Goal: Information Seeking & Learning: Check status

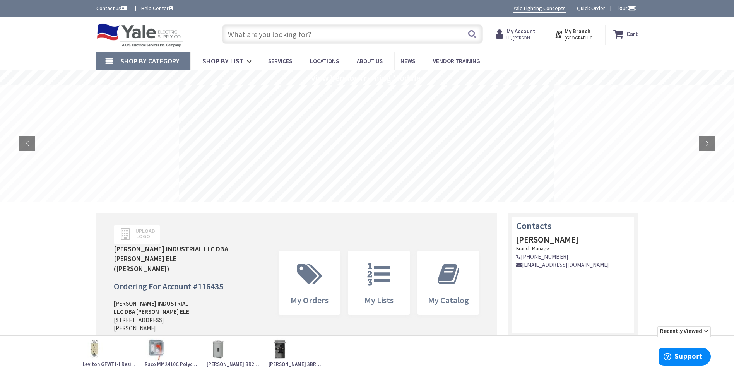
click at [521, 33] on strong "My Account" at bounding box center [521, 30] width 29 height 7
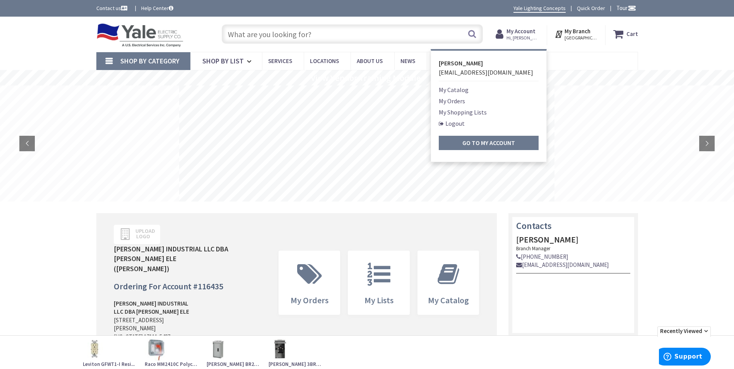
click at [455, 101] on link "My Orders" at bounding box center [452, 100] width 26 height 9
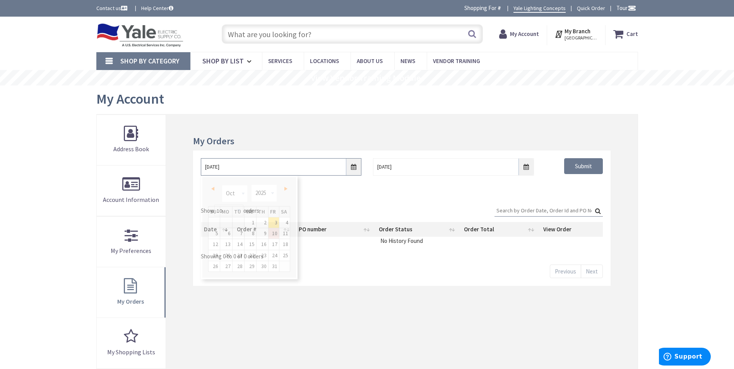
click at [302, 169] on input "10/3/2025" at bounding box center [281, 166] width 161 height 17
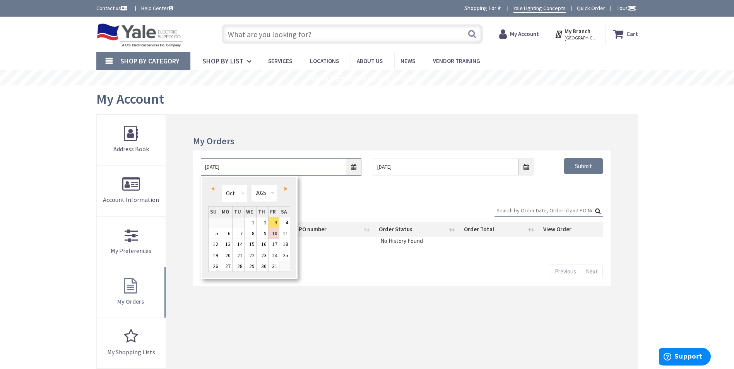
drag, startPoint x: 302, startPoint y: 169, endPoint x: 195, endPoint y: 166, distance: 107.6
click at [195, 166] on div "10/3/2025 10/10/2025 Submit" at bounding box center [401, 174] width 417 height 46
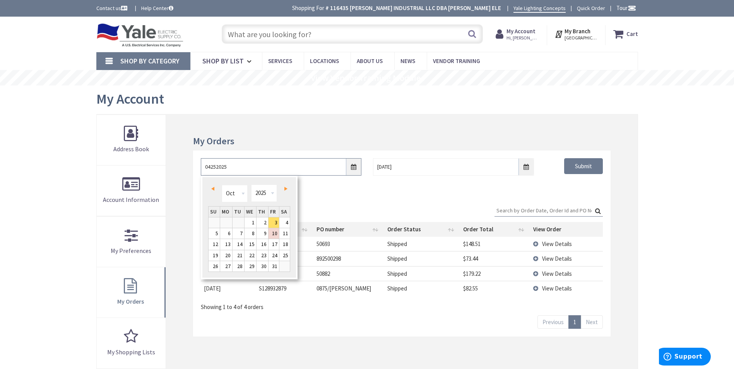
click at [353, 168] on input "04252025" at bounding box center [281, 166] width 161 height 17
click at [259, 166] on input "04252025" at bounding box center [281, 166] width 161 height 17
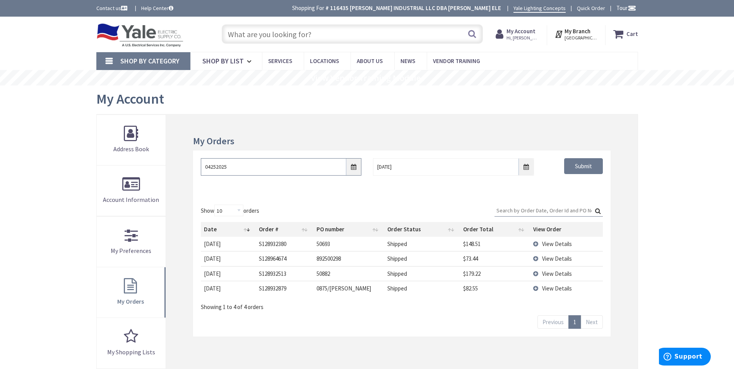
click at [253, 169] on input "04252025" at bounding box center [281, 166] width 161 height 17
click at [353, 166] on input "04252025" at bounding box center [281, 166] width 161 height 17
click at [272, 172] on input "04252025" at bounding box center [281, 166] width 161 height 17
click at [351, 166] on input "04252025" at bounding box center [281, 166] width 161 height 17
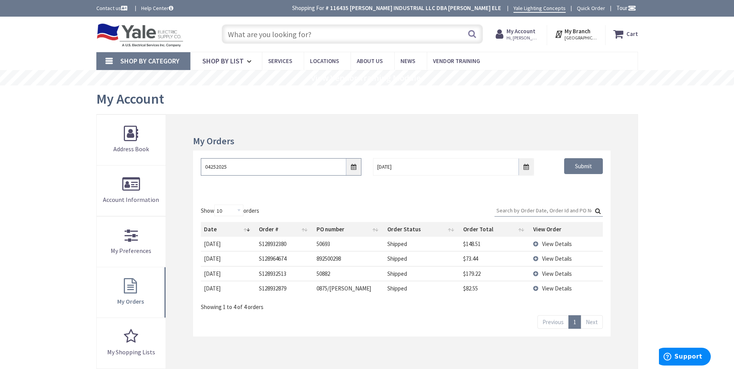
click at [351, 166] on input "04252025" at bounding box center [281, 166] width 161 height 17
click at [403, 166] on input "10/10/2025" at bounding box center [453, 166] width 161 height 17
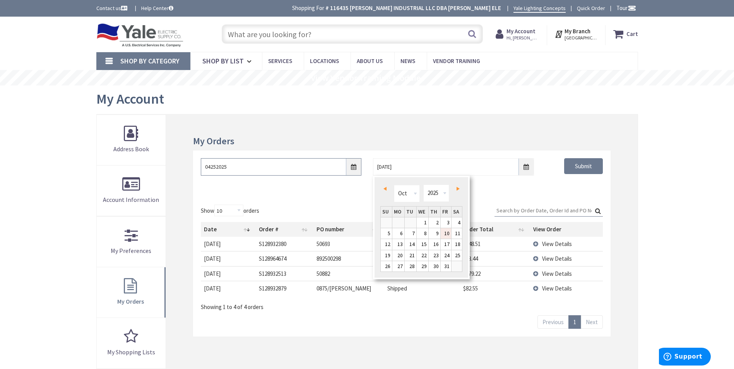
click at [353, 172] on input "04252025" at bounding box center [281, 166] width 161 height 17
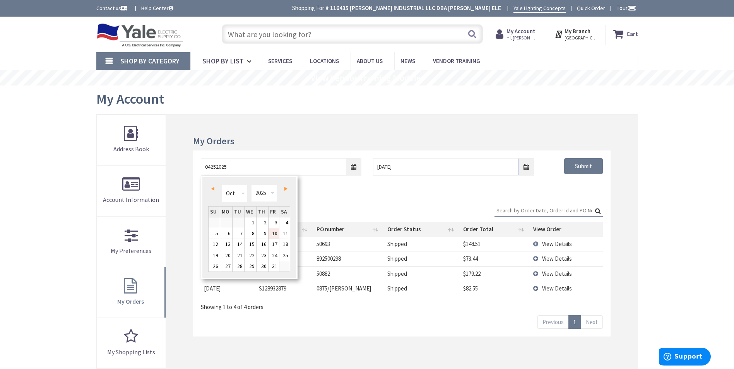
click at [214, 191] on span "Prev" at bounding box center [212, 189] width 3 height 4
click at [214, 190] on span "Prev" at bounding box center [212, 189] width 3 height 4
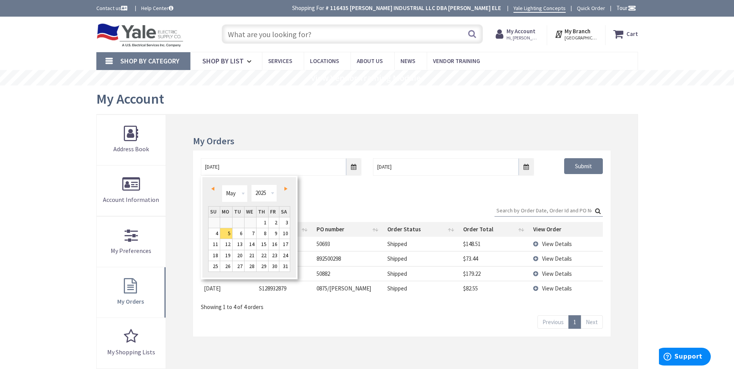
click at [214, 190] on span "Prev" at bounding box center [212, 189] width 3 height 4
click at [273, 255] on link "25" at bounding box center [274, 255] width 10 height 10
type input "[DATE]"
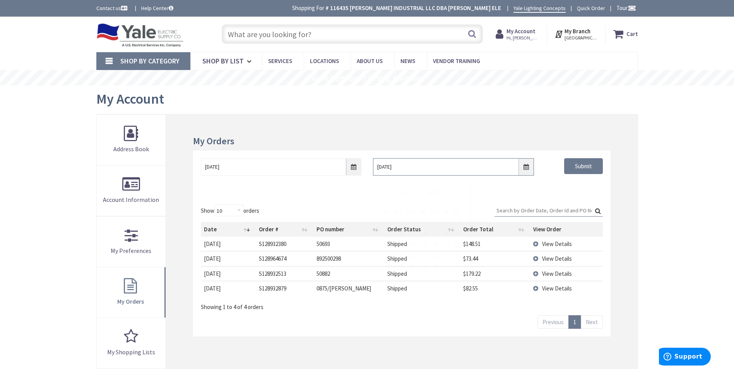
click at [524, 170] on input "10/10/2025" at bounding box center [453, 166] width 161 height 17
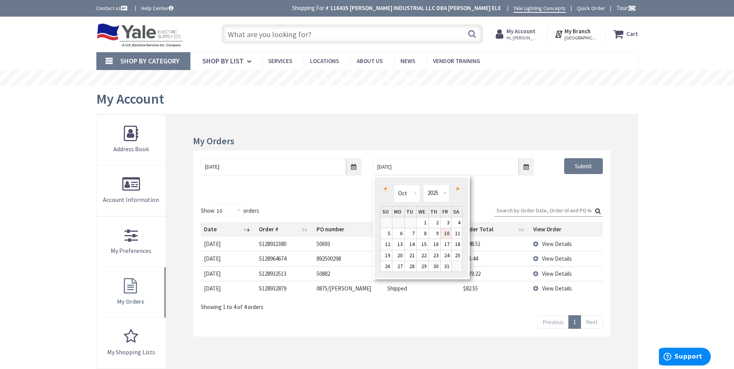
click at [384, 189] on span "Prev" at bounding box center [385, 189] width 3 height 4
click at [384, 188] on span "Prev" at bounding box center [385, 189] width 3 height 4
click at [385, 188] on span "Prev" at bounding box center [385, 189] width 3 height 4
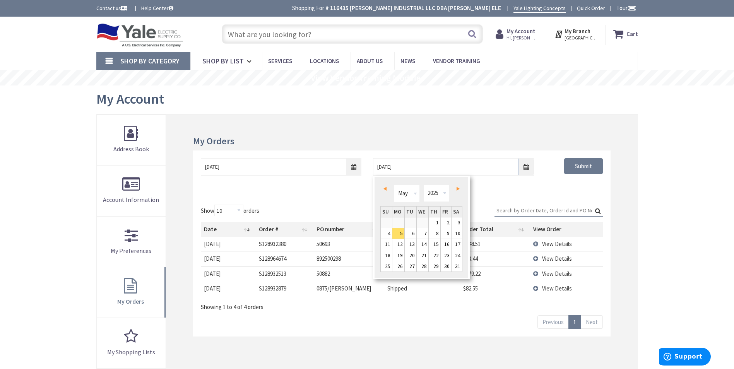
click at [385, 188] on span "Prev" at bounding box center [385, 189] width 3 height 4
click at [455, 189] on link "Next" at bounding box center [456, 189] width 10 height 10
click at [447, 253] on link "25" at bounding box center [446, 255] width 10 height 10
type input "[DATE]"
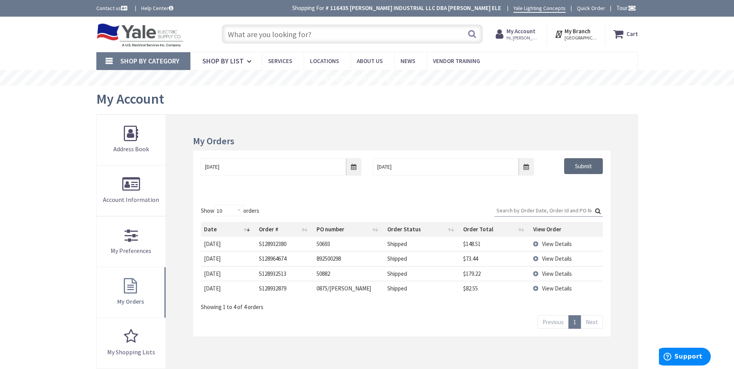
click at [576, 169] on input "Submit" at bounding box center [583, 166] width 39 height 16
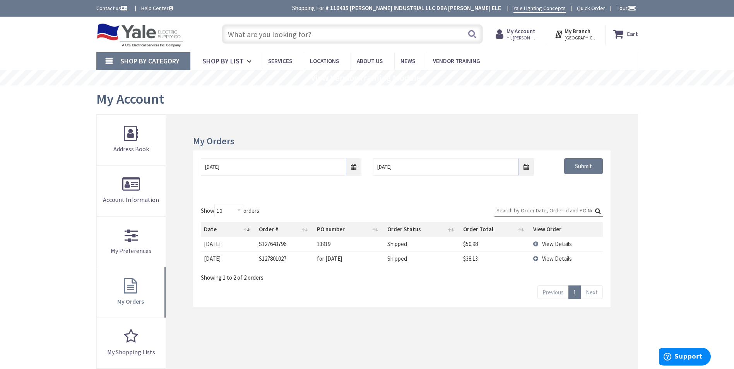
click at [545, 245] on span "View Details" at bounding box center [557, 243] width 30 height 7
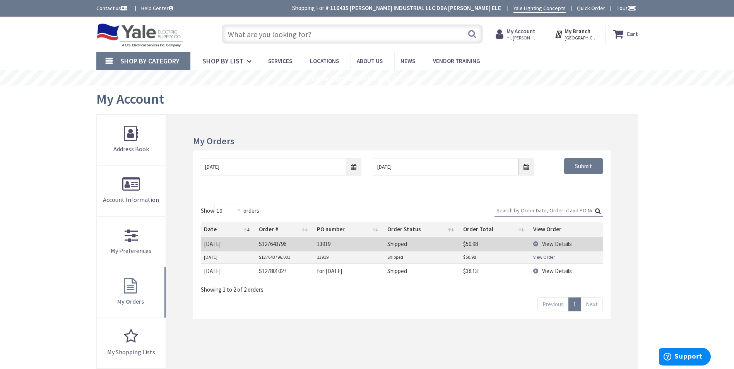
click at [545, 257] on link "View Order" at bounding box center [544, 257] width 22 height 7
click at [552, 270] on span "View Details" at bounding box center [557, 270] width 30 height 7
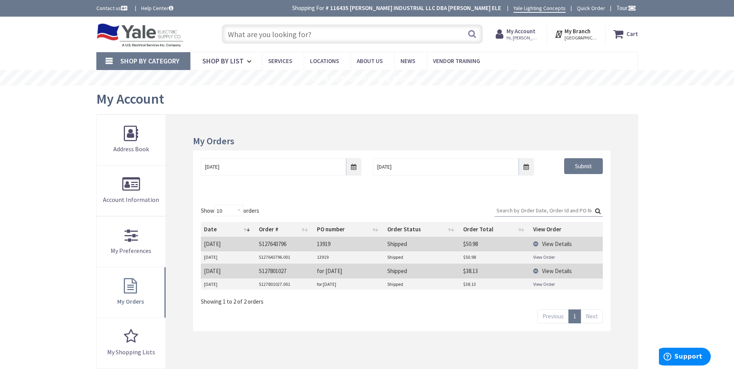
click at [540, 283] on link "View Order" at bounding box center [544, 284] width 22 height 7
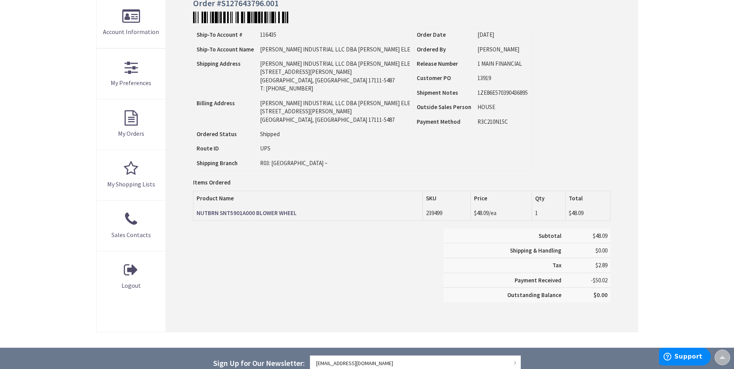
scroll to position [155, 0]
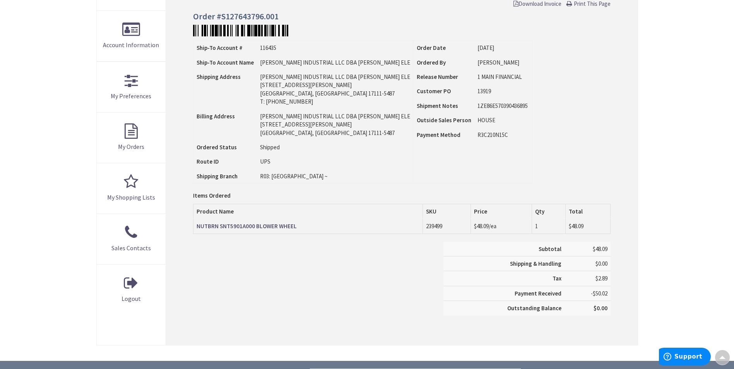
click at [236, 225] on strong "NUTBRN SNT5901A000 BLOWER WHEEL" at bounding box center [247, 226] width 100 height 7
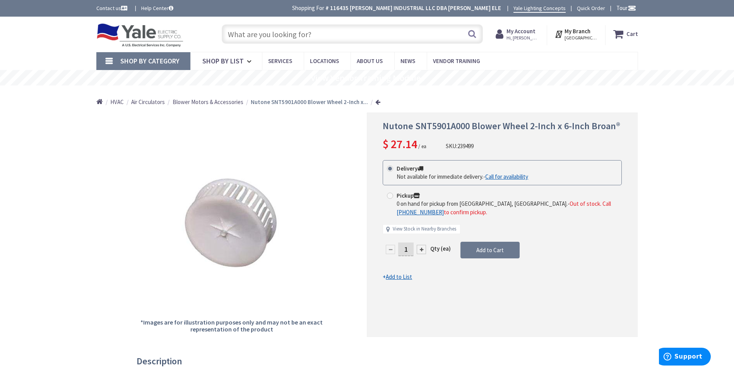
click at [356, 33] on input "text" at bounding box center [352, 33] width 261 height 19
